Goal: Task Accomplishment & Management: Use online tool/utility

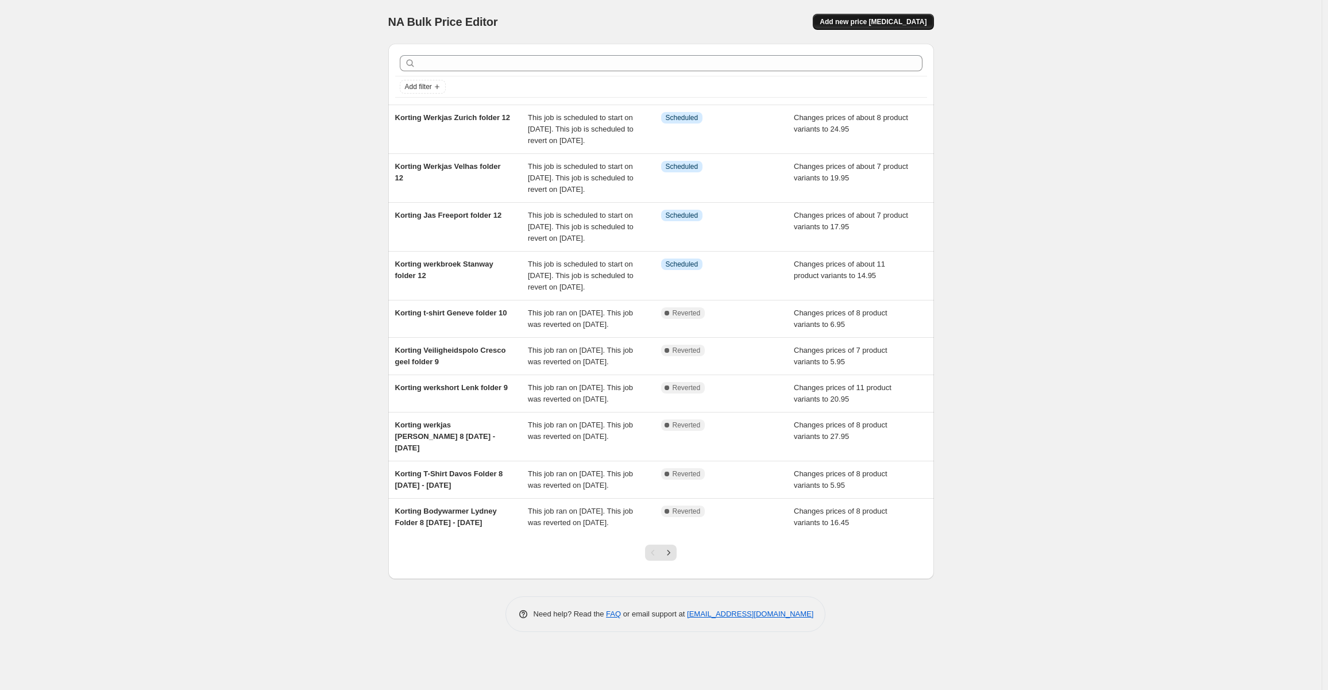
click at [907, 22] on span "Add new price [MEDICAL_DATA]" at bounding box center [873, 21] width 107 height 9
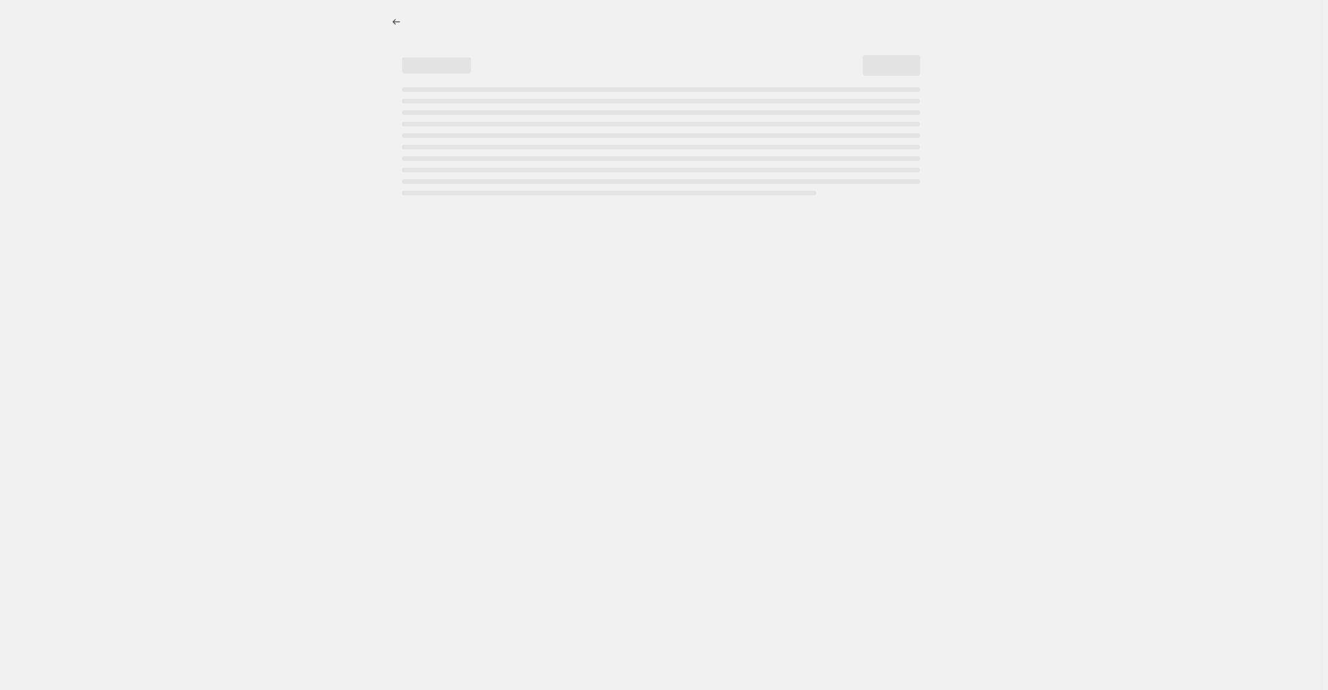
select select "percentage"
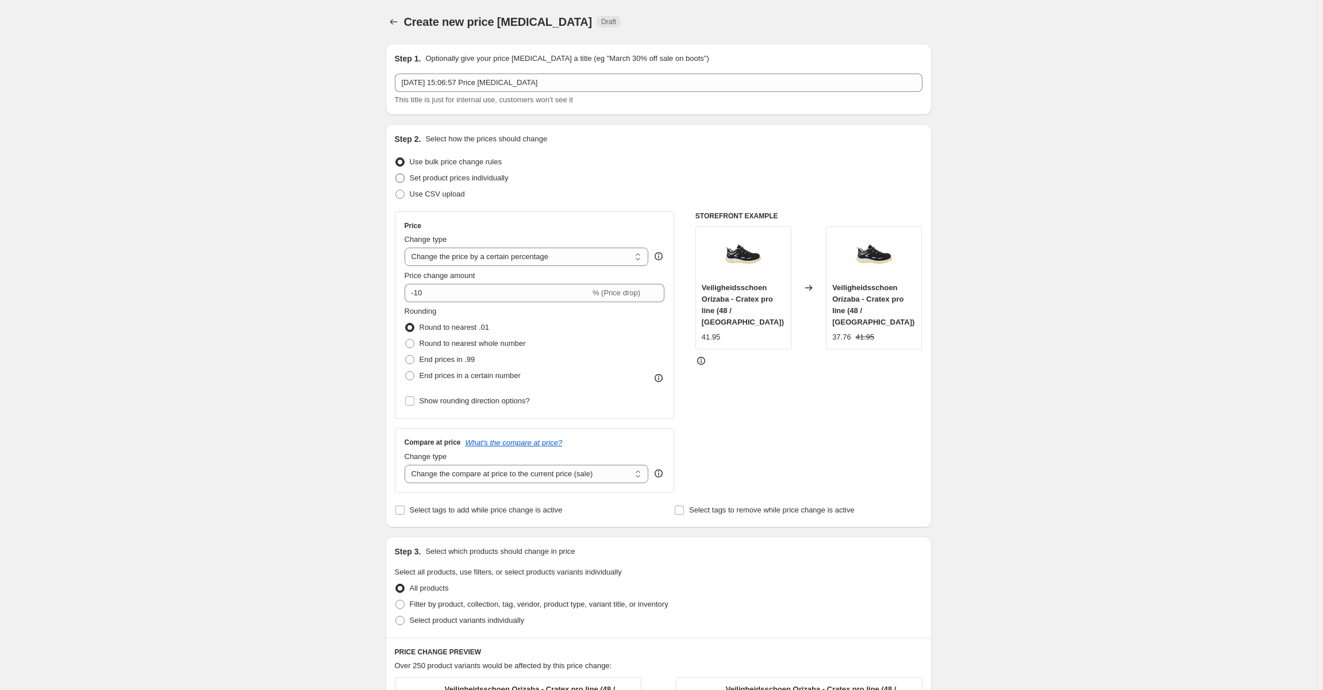
click at [481, 178] on span "Set product prices individually" at bounding box center [459, 178] width 99 height 9
click at [396, 174] on input "Set product prices individually" at bounding box center [395, 174] width 1 height 1
radio input "true"
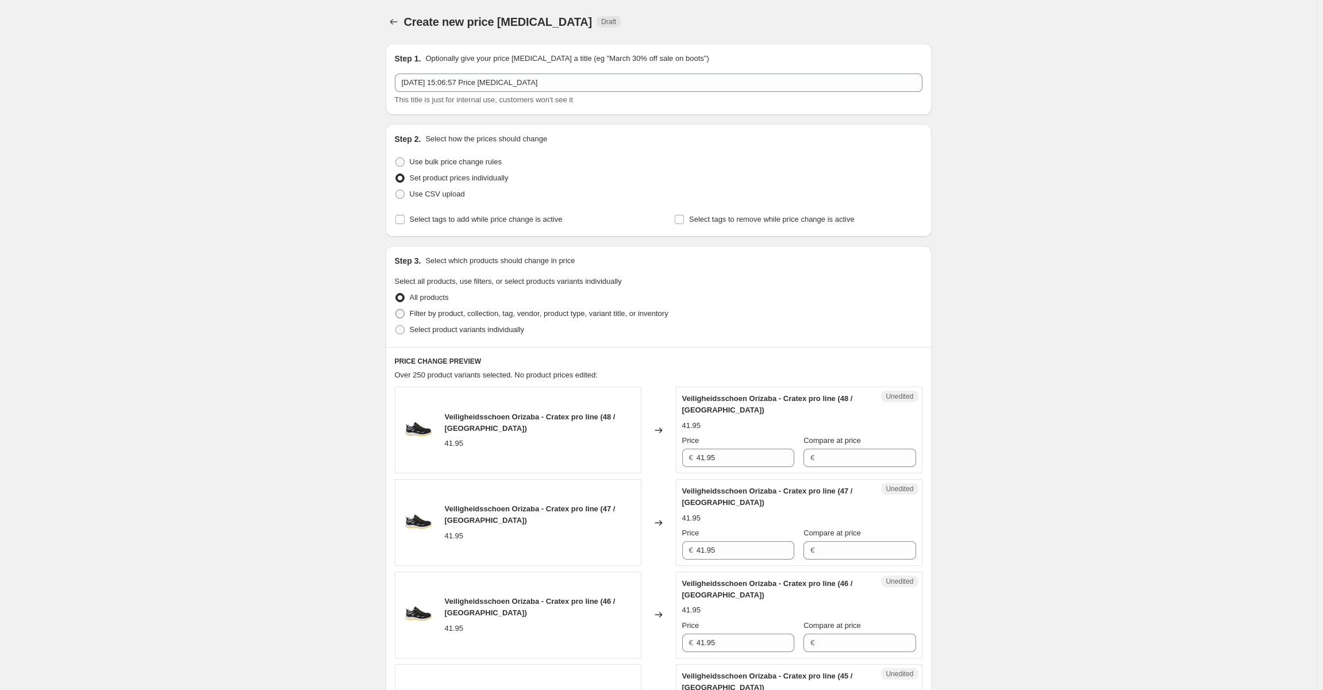
click at [459, 312] on span "Filter by product, collection, tag, vendor, product type, variant title, or inv…" at bounding box center [539, 313] width 259 height 9
click at [396, 310] on input "Filter by product, collection, tag, vendor, product type, variant title, or inv…" at bounding box center [395, 309] width 1 height 1
radio input "true"
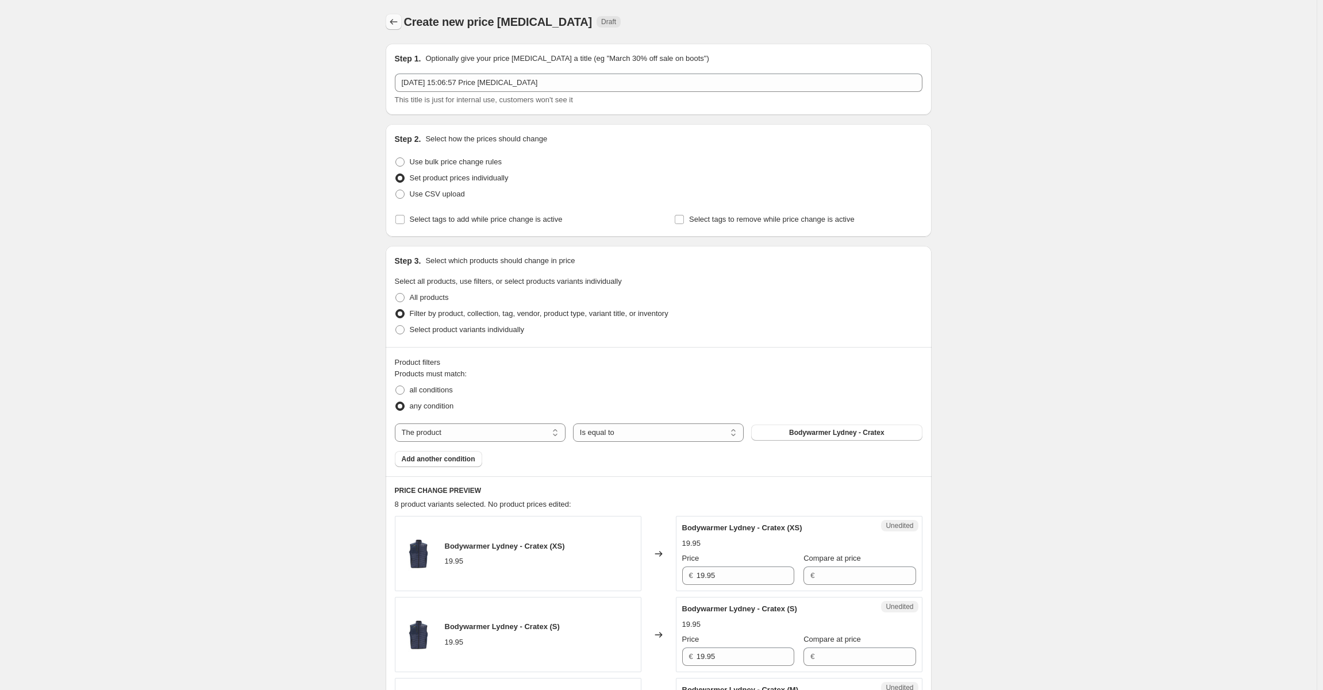
click at [399, 21] on icon "Price change jobs" at bounding box center [393, 21] width 11 height 11
